Goal: Communication & Community: Ask a question

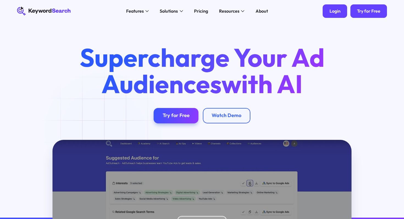
click at [338, 10] on div "Login" at bounding box center [335, 11] width 11 height 6
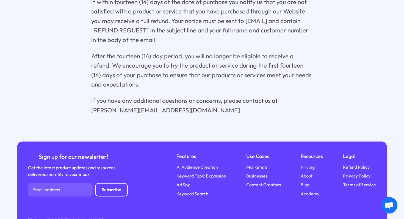
scroll to position [169, 0]
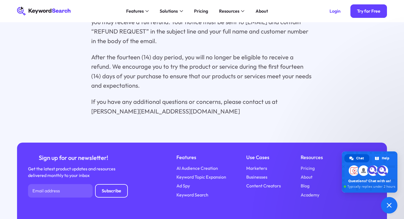
type textarea "hi, I want to request a refund - I'm working with Ads Outreach for my YouTube a…"
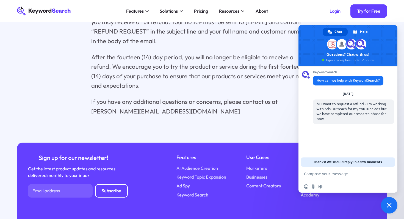
scroll to position [0, 0]
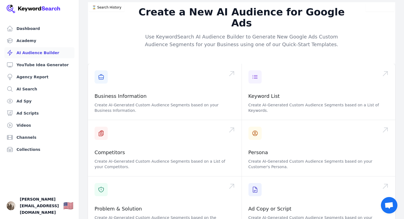
click at [387, 203] on span "Open chat" at bounding box center [389, 206] width 9 height 8
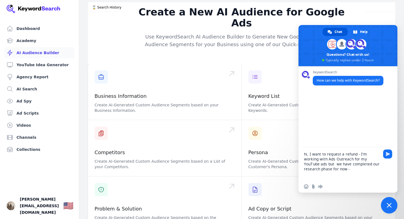
type textarea "hi, I want to request a refund - I'm working with Ads Outreach for my YouTube a…"
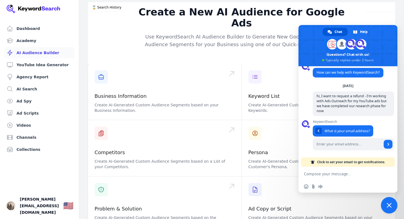
scroll to position [9, 0]
type input "[PERSON_NAME][EMAIL_ADDRESS][DOMAIN_NAME]"
click at [389, 144] on span "Send" at bounding box center [388, 144] width 3 height 3
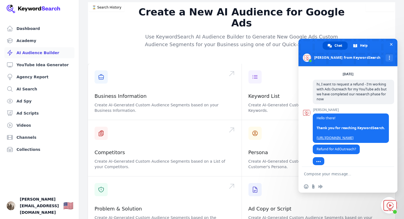
scroll to position [31, 0]
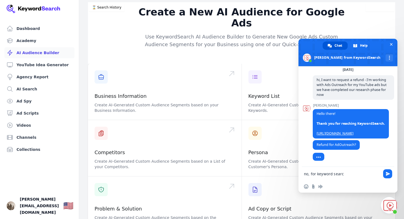
type textarea "no, for keyword search"
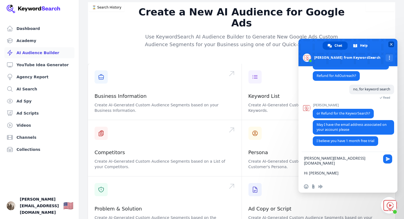
scroll to position [0, 0]
type textarea "[PERSON_NAME][EMAIL_ADDRESS][DOMAIN_NAME] Hi [PERSON_NAME] by the way, how are …"
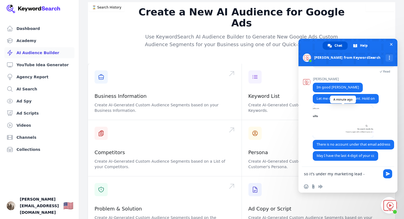
scroll to position [202, 0]
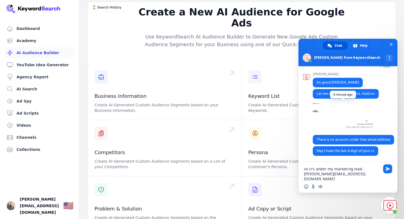
type textarea "so it's under my marketing lead - [PERSON_NAME][EMAIL_ADDRESS][DOMAIN_NAME]"
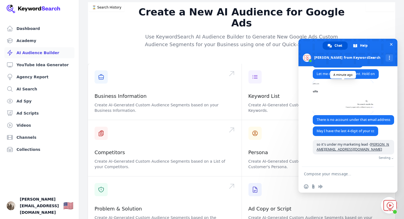
scroll to position [216, 0]
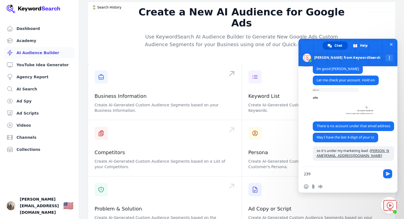
type textarea "2391"
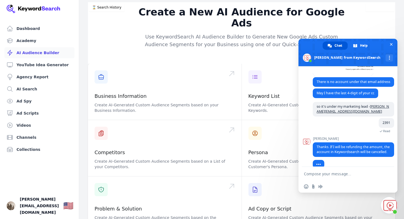
scroll to position [263, 0]
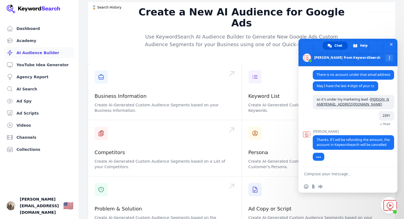
click at [346, 173] on textarea "Compose your message..." at bounding box center [342, 174] width 77 height 14
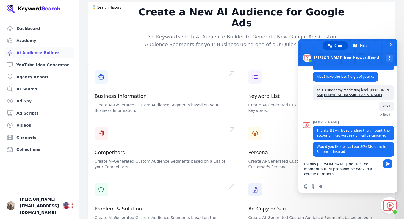
type textarea "thanks [PERSON_NAME]! not for the moment but I'll probably be back in a couple …"
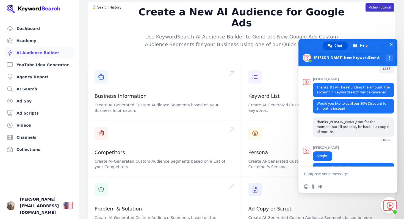
scroll to position [323, 0]
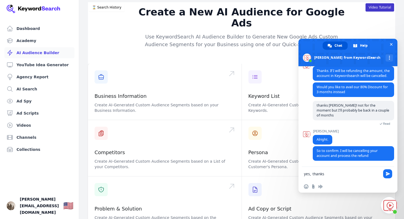
type textarea "yes, thanks!"
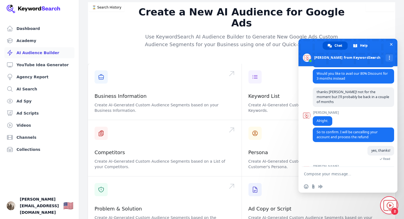
scroll to position [406, 0]
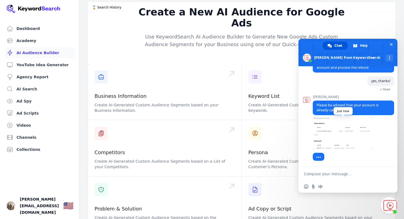
click at [351, 137] on span at bounding box center [343, 133] width 61 height 33
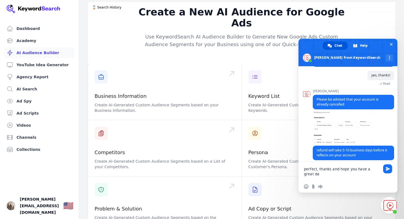
type textarea "perfect, thanks and hope you have a great day"
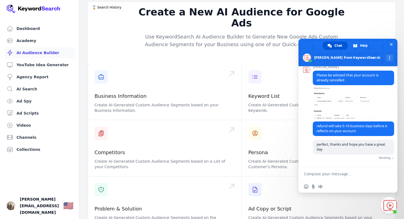
scroll to position [430, 0]
